Goal: Transaction & Acquisition: Purchase product/service

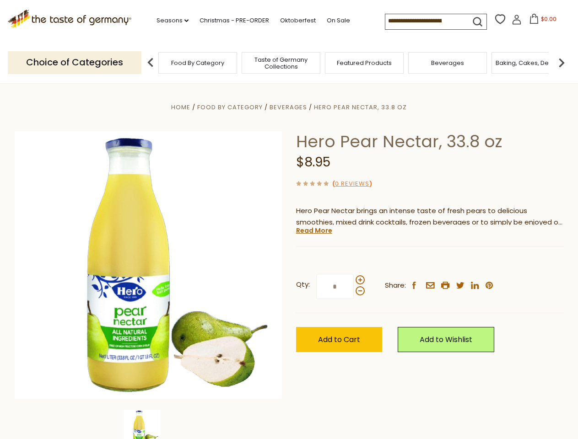
click at [289, 220] on div "Home Food By Category [GEOGRAPHIC_DATA] Hero Pear Nectar, 33.8 oz Hero Pear Nec…" at bounding box center [289, 278] width 563 height 352
click at [169, 21] on link "Seasons dropdown_arrow" at bounding box center [173, 21] width 32 height 10
click at [425, 21] on input at bounding box center [423, 20] width 77 height 13
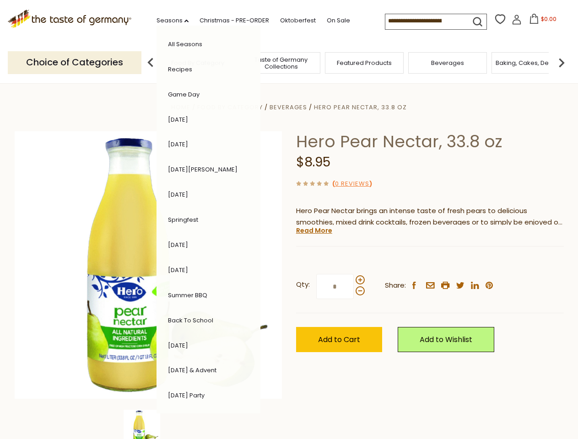
click at [541, 22] on span "$0.00" at bounding box center [549, 19] width 16 height 8
click at [157, 62] on div "All Seasons Recipes Game Day [DATE] [DATE] [DATE][PERSON_NAME] [DATE] Springfes…" at bounding box center [209, 220] width 104 height 388
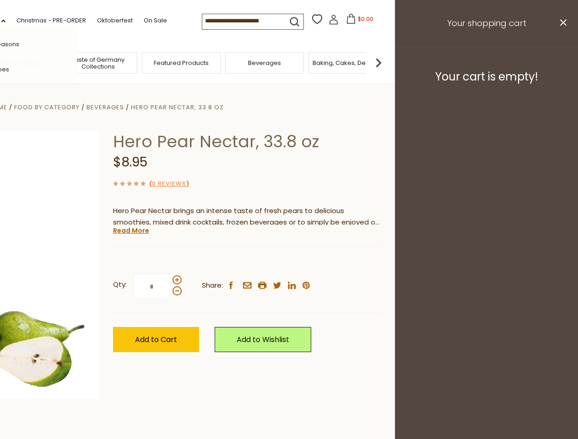
click at [388, 62] on img at bounding box center [378, 63] width 18 height 18
click at [289, 261] on div "Qty: * Share: facebook email printer twitter linkedin pinterest" at bounding box center [247, 286] width 268 height 53
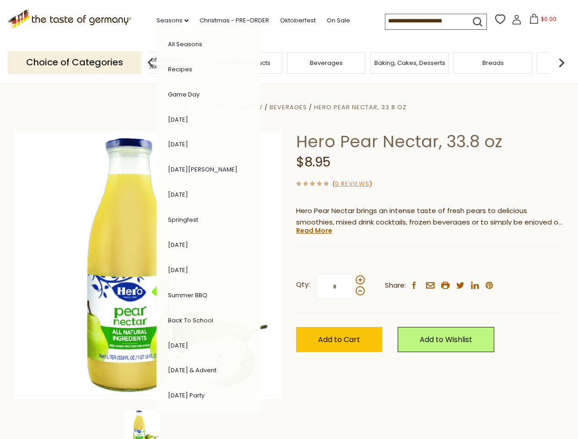
click at [148, 425] on img at bounding box center [142, 428] width 37 height 37
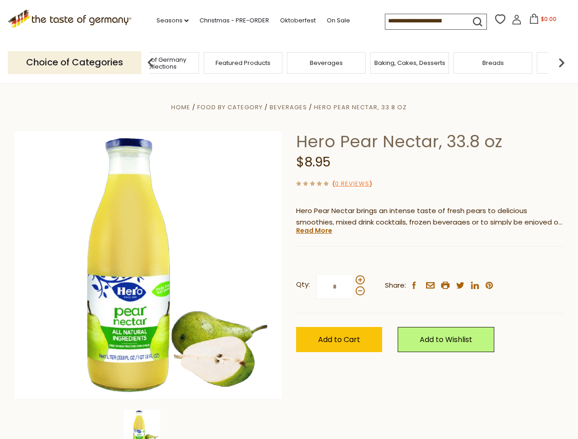
click at [148, 425] on img at bounding box center [142, 428] width 37 height 37
click at [314, 231] on link "Read More" at bounding box center [314, 230] width 36 height 9
